Goal: Navigation & Orientation: Find specific page/section

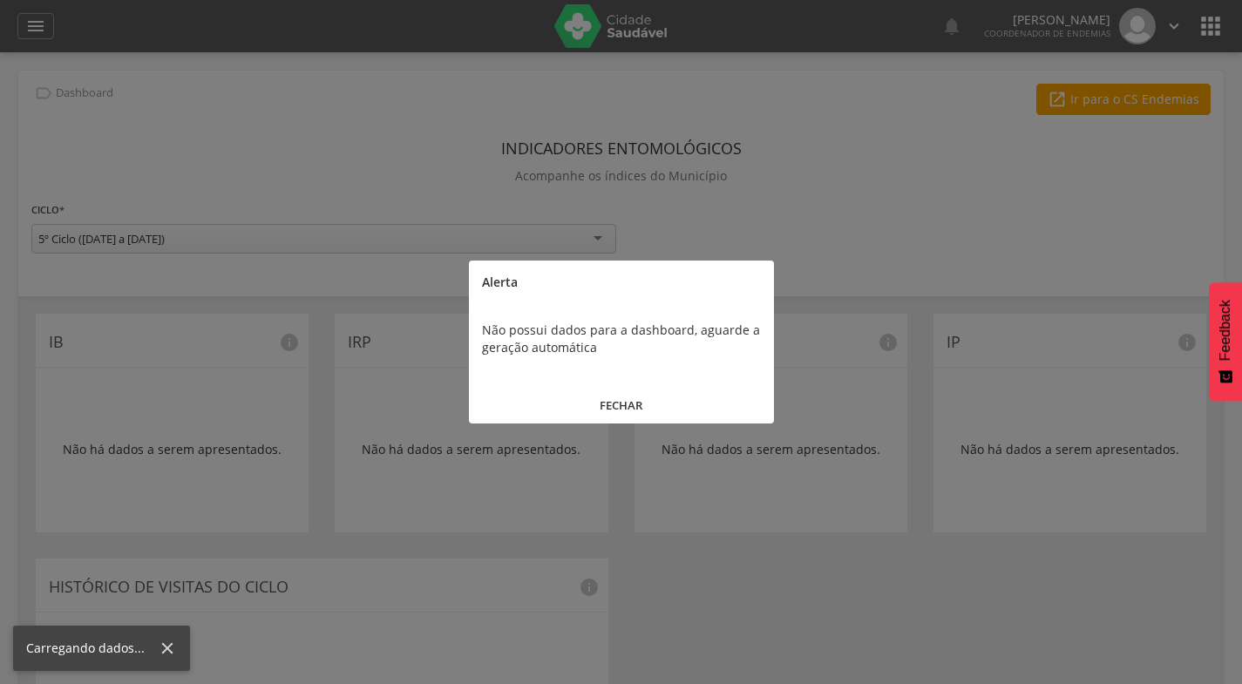
click at [629, 402] on button "FECHAR" at bounding box center [621, 405] width 305 height 37
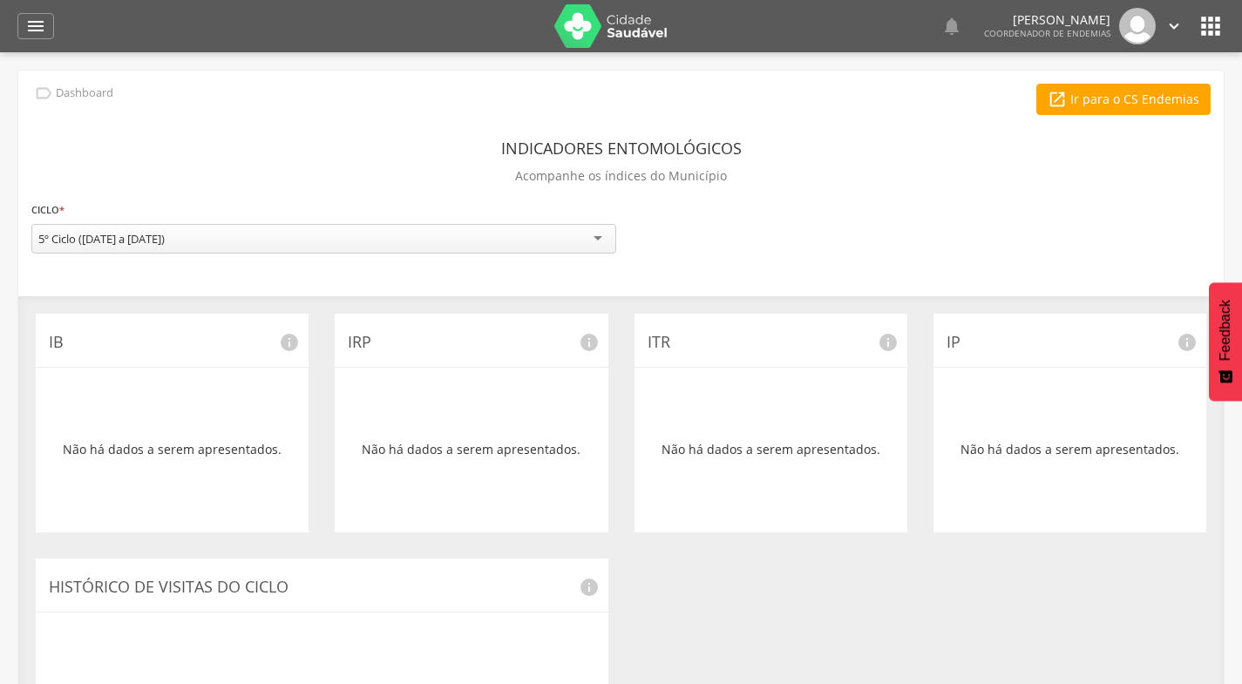
click at [1214, 24] on icon "" at bounding box center [1211, 26] width 28 height 28
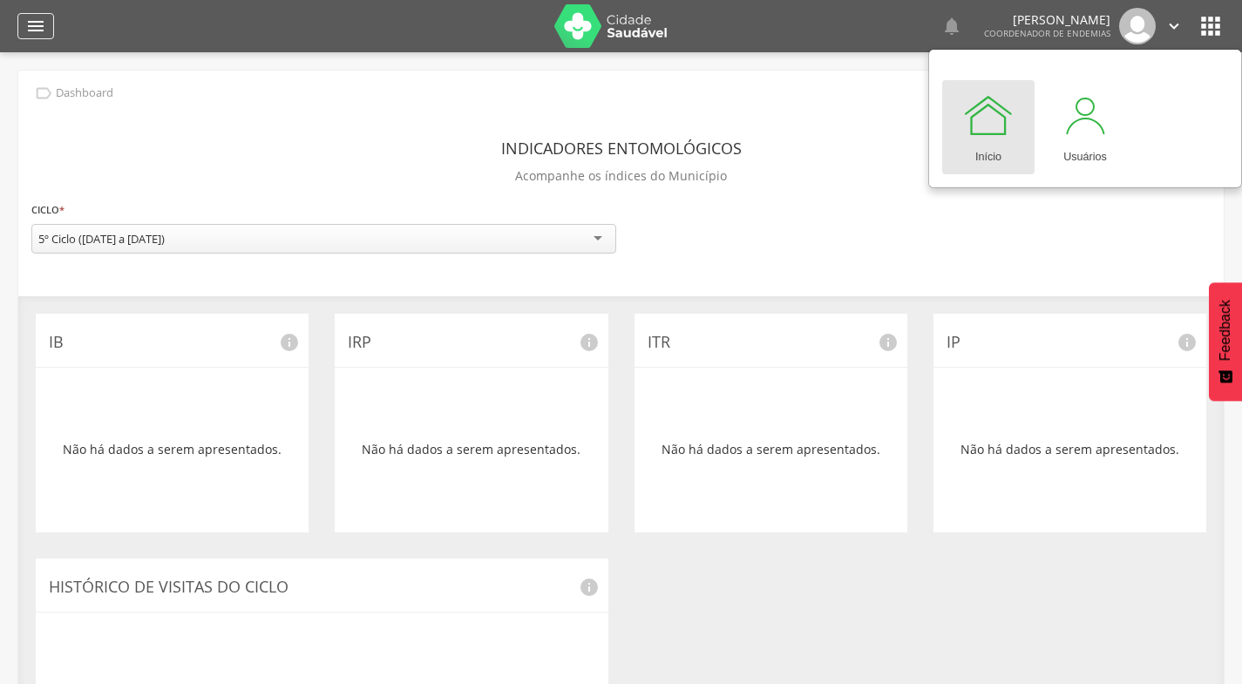
click at [38, 27] on icon "" at bounding box center [35, 26] width 21 height 21
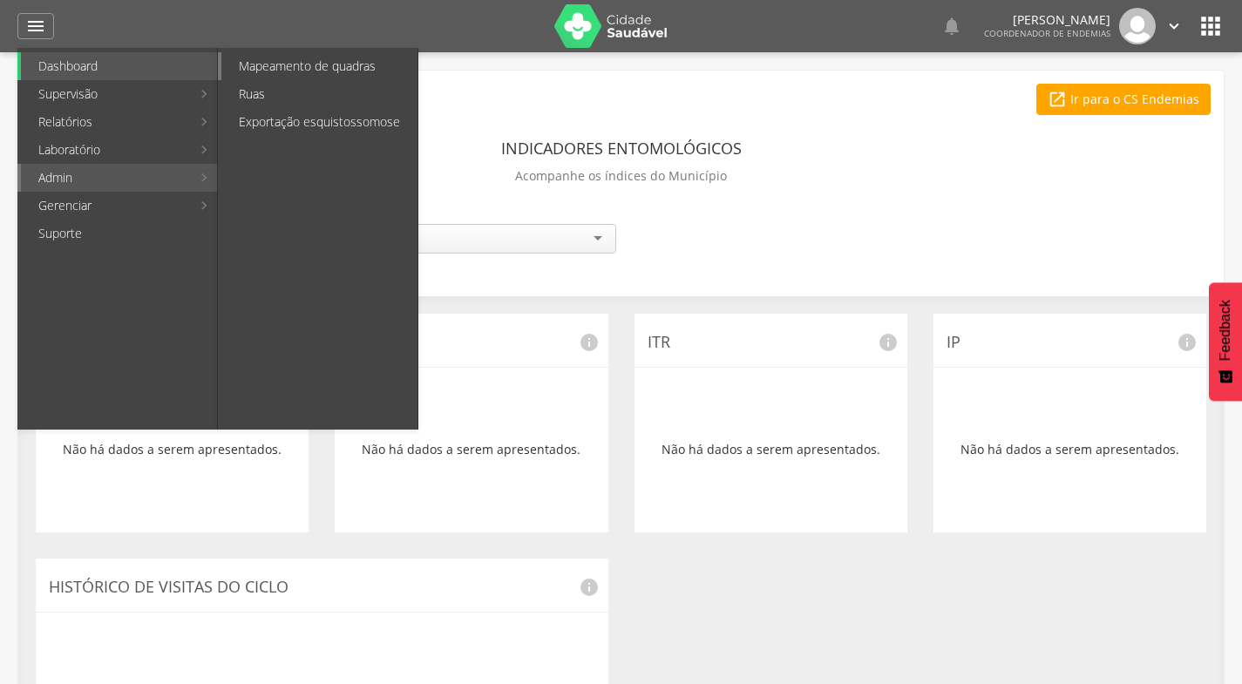
click at [287, 57] on link "Mapeamento de quadras" at bounding box center [319, 66] width 196 height 28
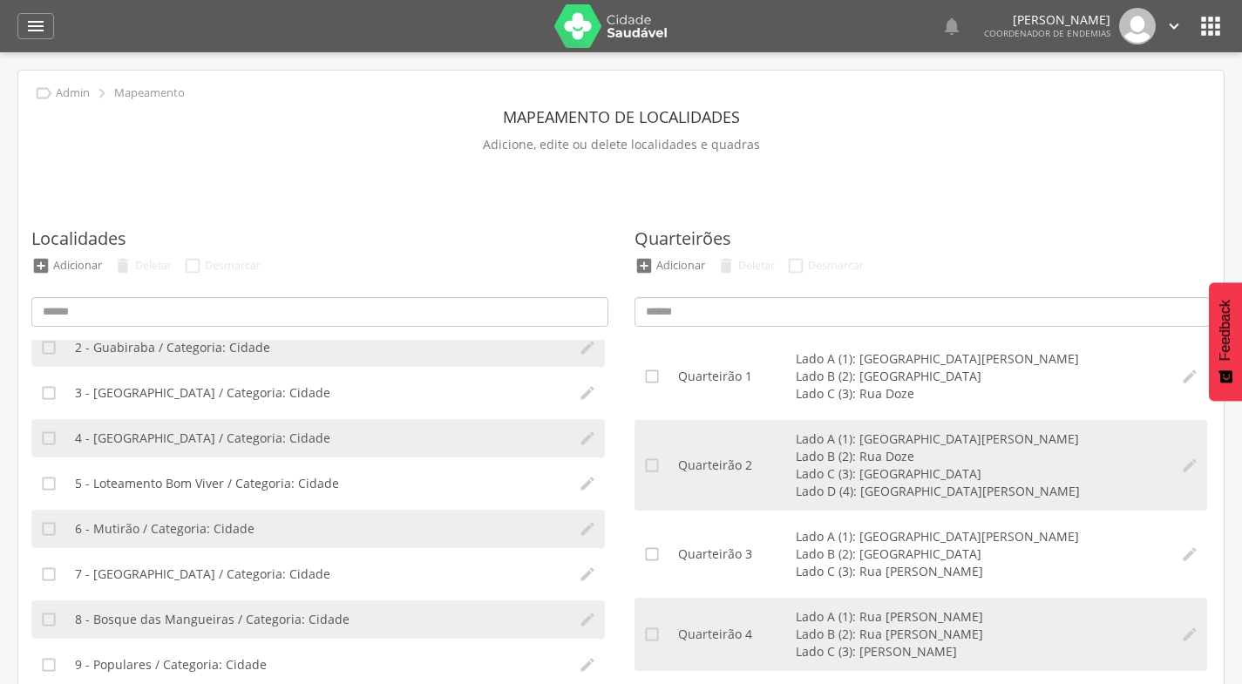
scroll to position [87, 0]
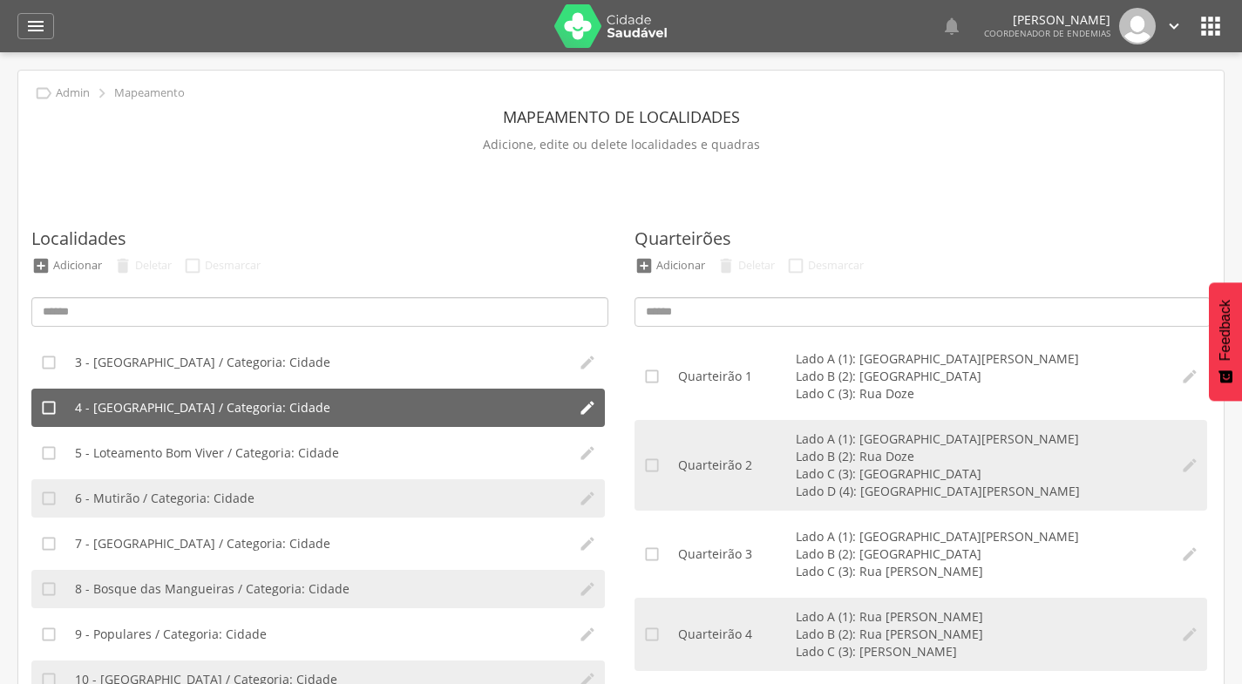
click at [220, 403] on span "4 - [GEOGRAPHIC_DATA] / Categoria: Cidade" at bounding box center [202, 407] width 255 height 17
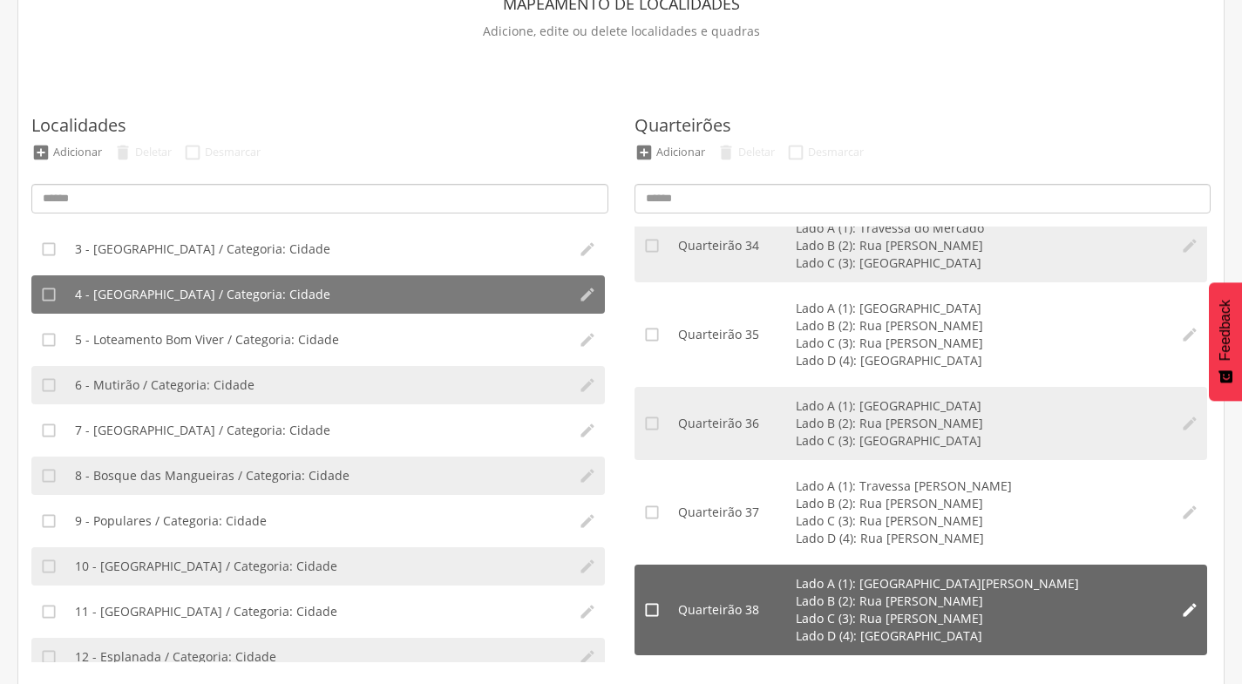
scroll to position [119, 0]
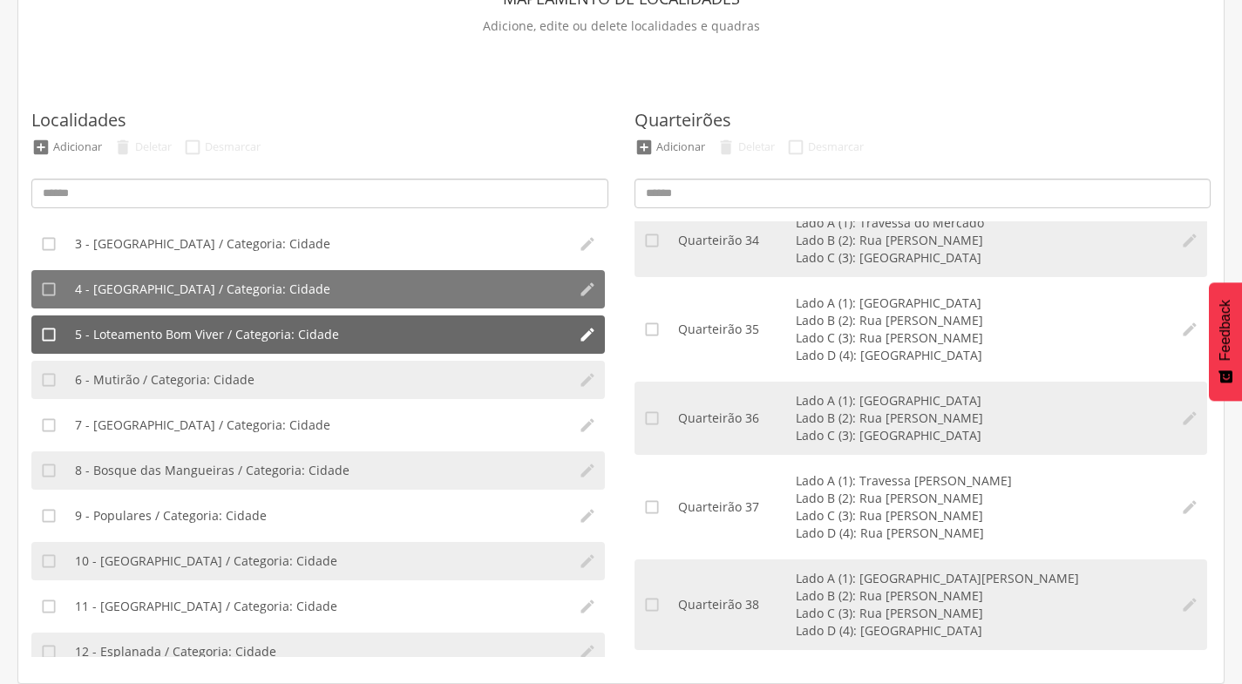
click at [242, 326] on span "5 - Loteamento Bom Viver / Categoria: Cidade" at bounding box center [207, 334] width 264 height 17
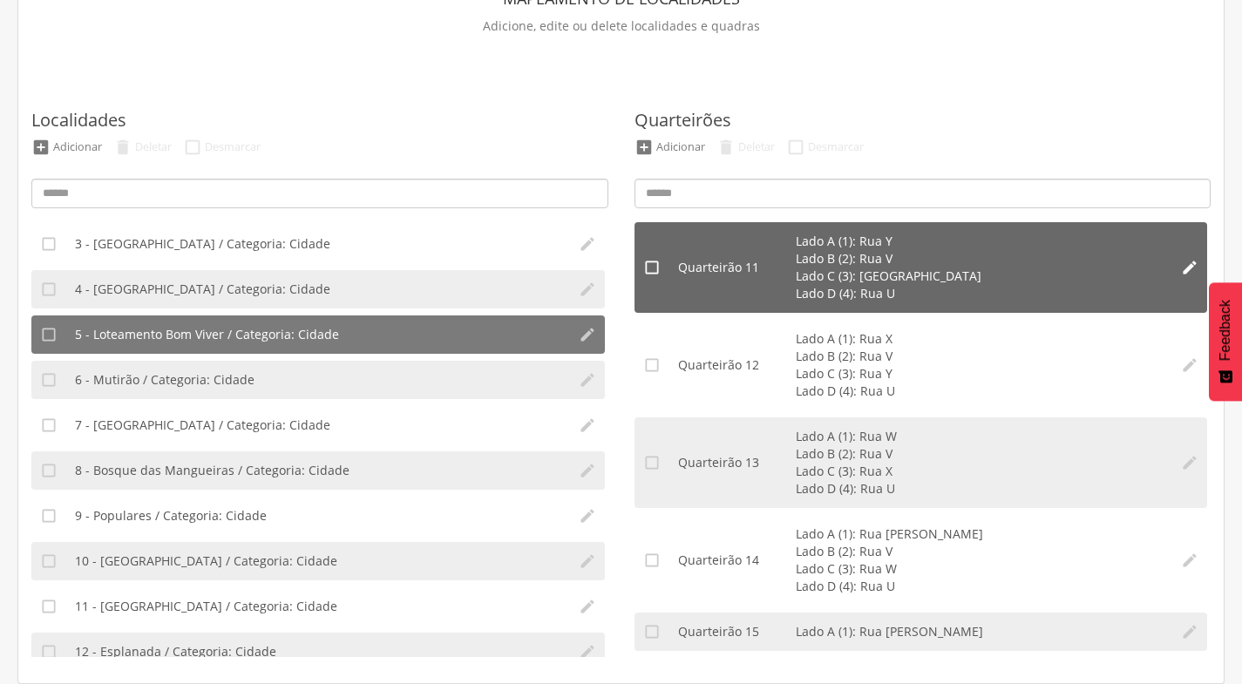
scroll to position [879, 0]
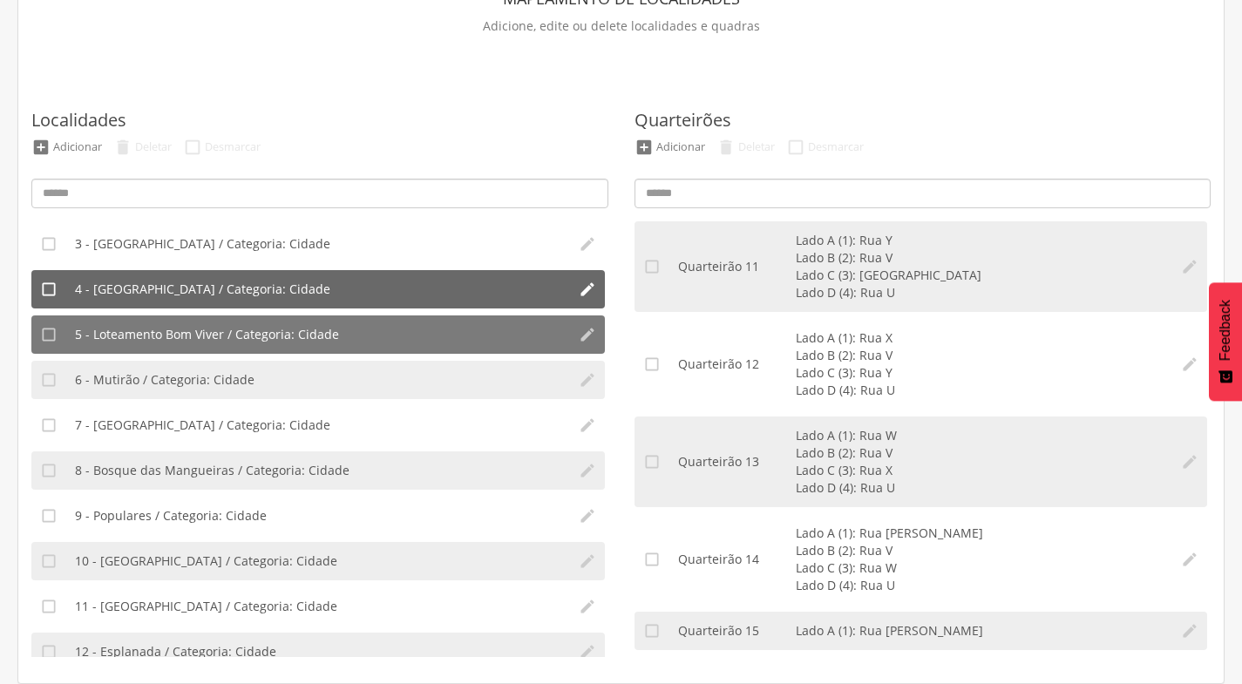
click at [137, 283] on span "4 - [GEOGRAPHIC_DATA] / Categoria: Cidade" at bounding box center [202, 289] width 255 height 17
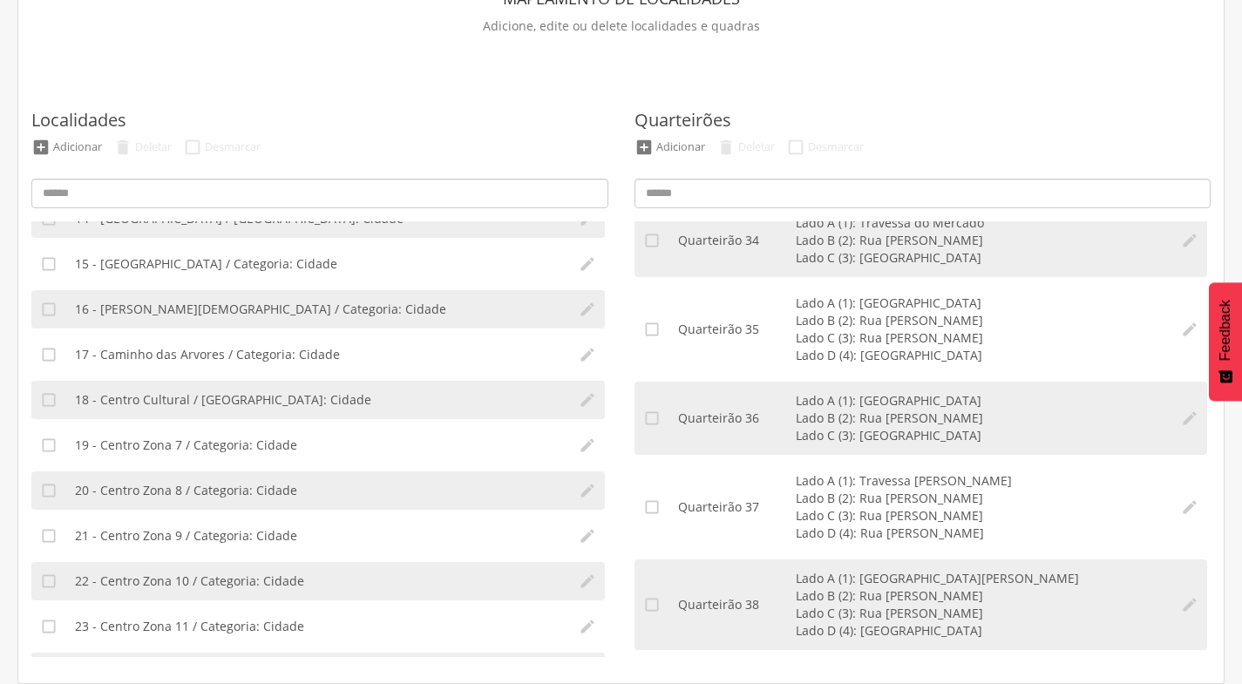
scroll to position [610, 0]
drag, startPoint x: 1081, startPoint y: 1, endPoint x: 934, endPoint y: 51, distance: 155.8
click at [883, 51] on div " Admin  Mapeamento Mapeamento de localidades [GEOGRAPHIC_DATA], edite ou dele…" at bounding box center [621, 317] width 1206 height 731
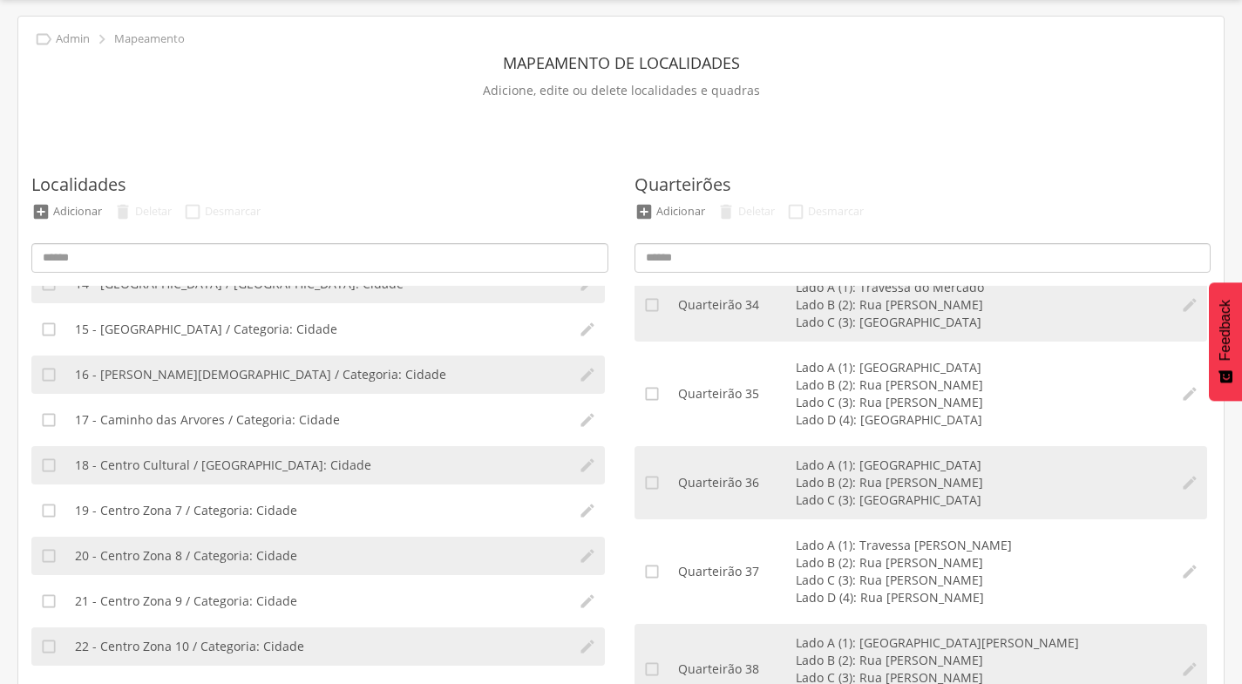
scroll to position [0, 0]
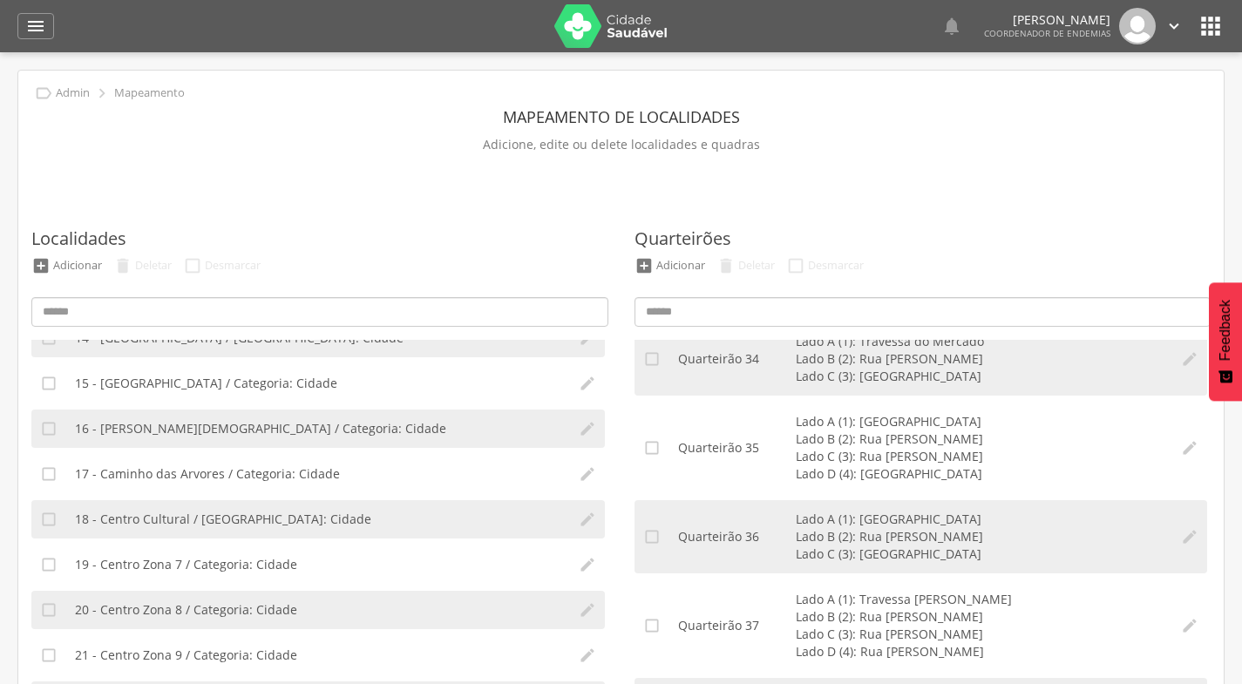
click at [1177, 32] on icon "" at bounding box center [1174, 26] width 19 height 19
click at [1091, 99] on link "Sair" at bounding box center [1114, 101] width 138 height 22
